Goal: Task Accomplishment & Management: Manage account settings

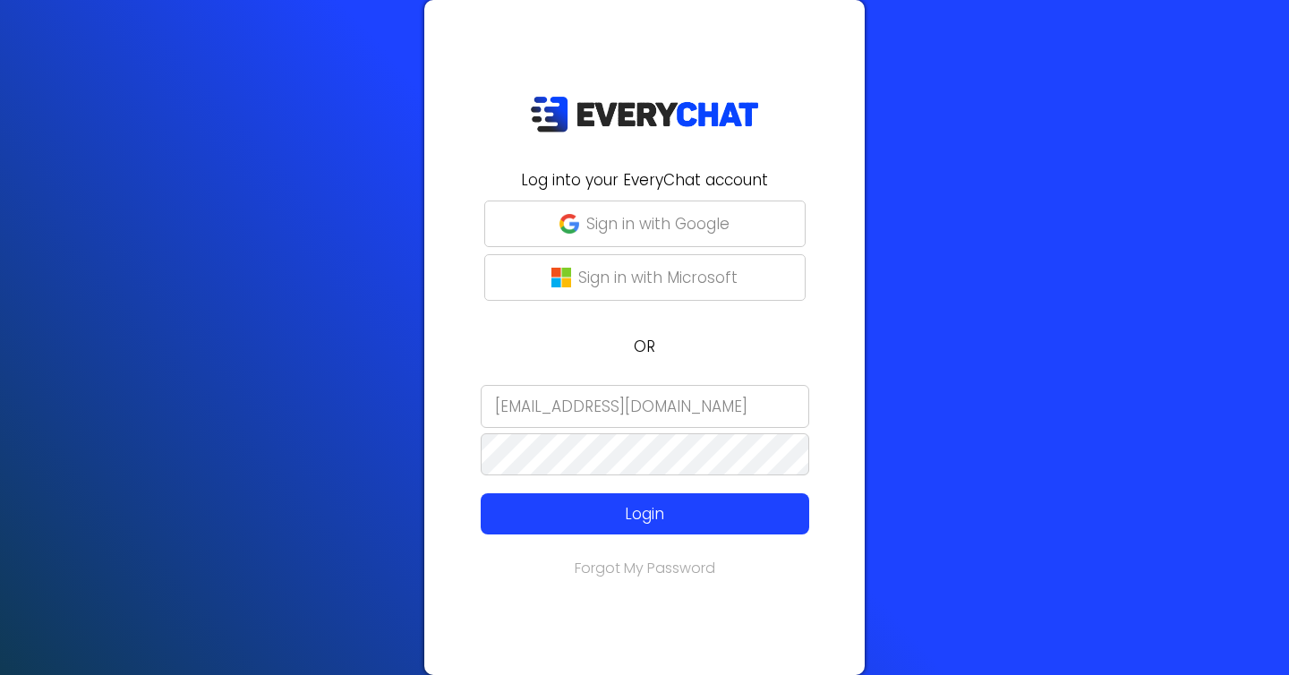
click at [608, 399] on input "[EMAIL_ADDRESS][DOMAIN_NAME]" at bounding box center [645, 406] width 328 height 43
click at [608, 399] on input "d@[DOMAIN_NAME]" at bounding box center [645, 406] width 328 height 43
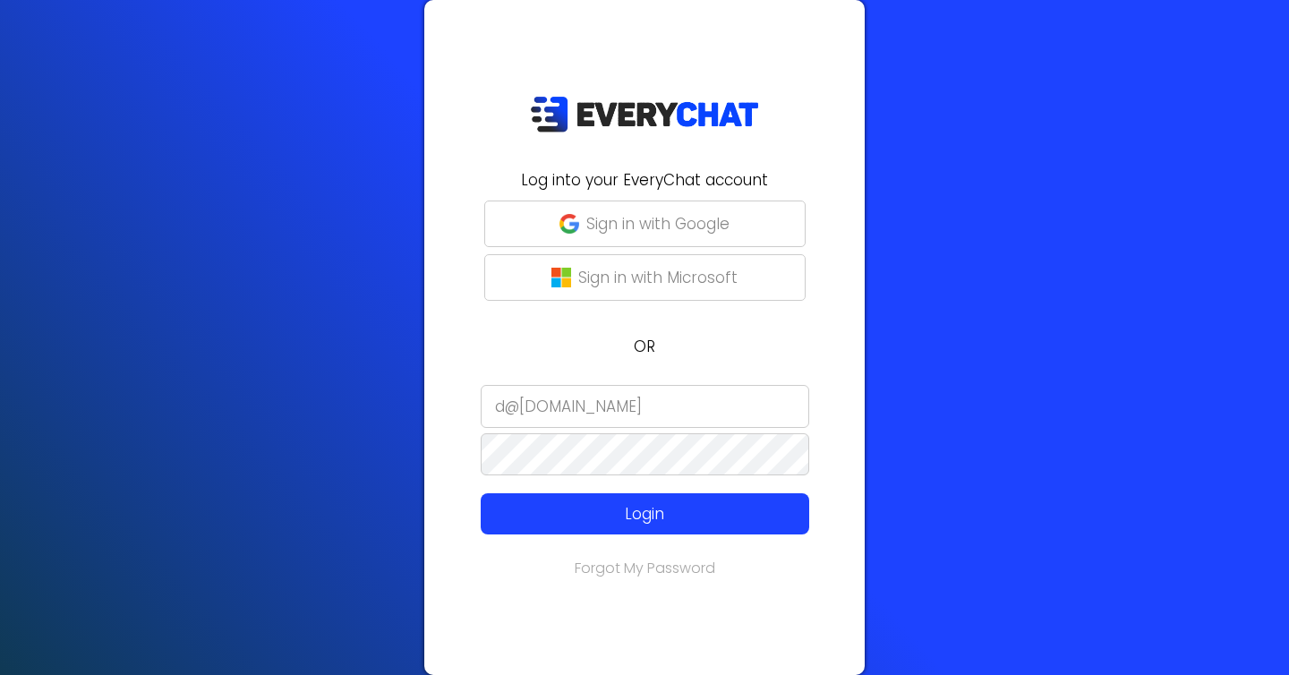
type input "a"
type input "dav"
click at [532, 408] on input "dav" at bounding box center [645, 406] width 328 height 43
